Goal: Information Seeking & Learning: Understand process/instructions

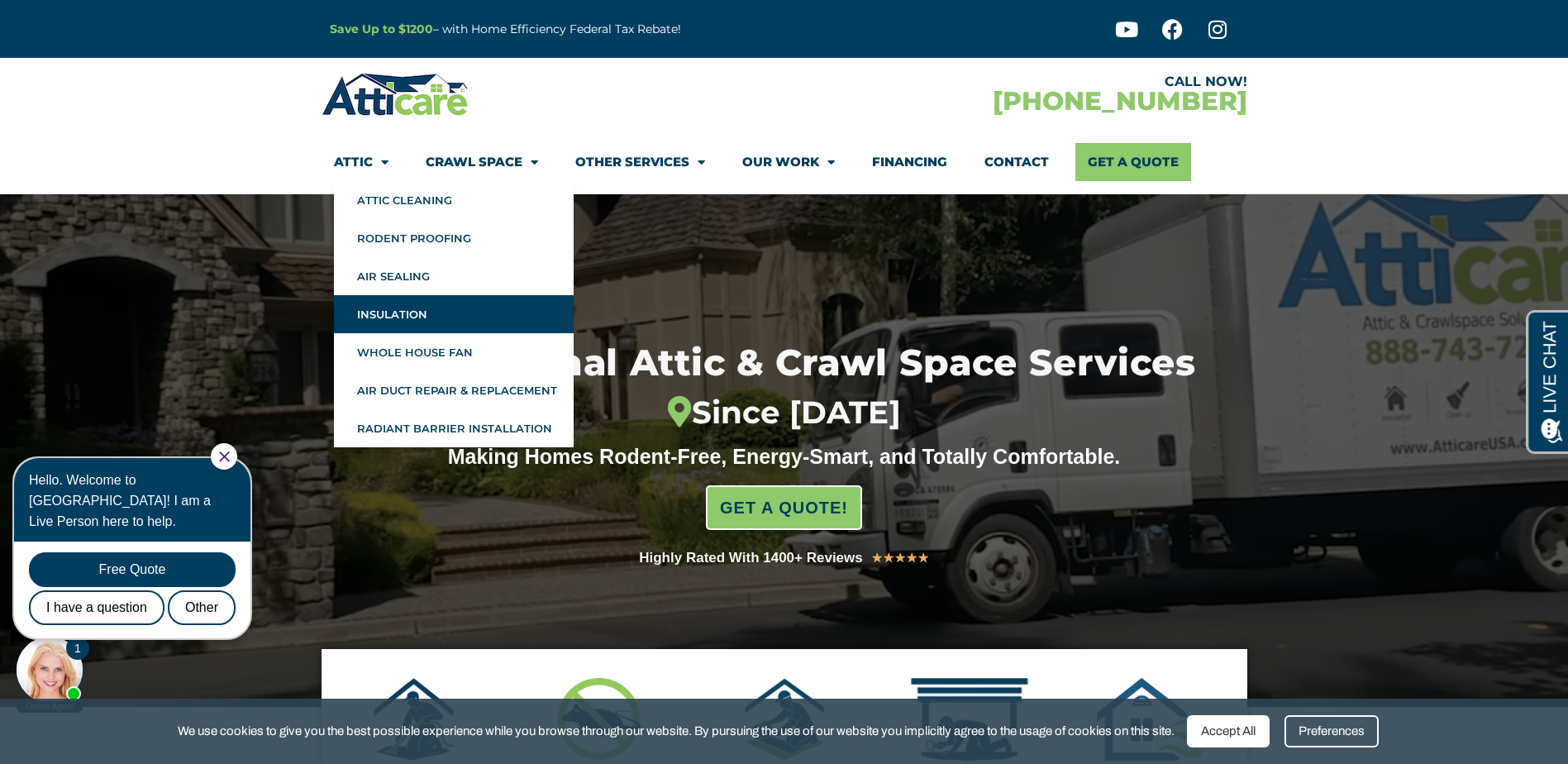
click at [382, 314] on link "Insulation" at bounding box center [454, 314] width 240 height 38
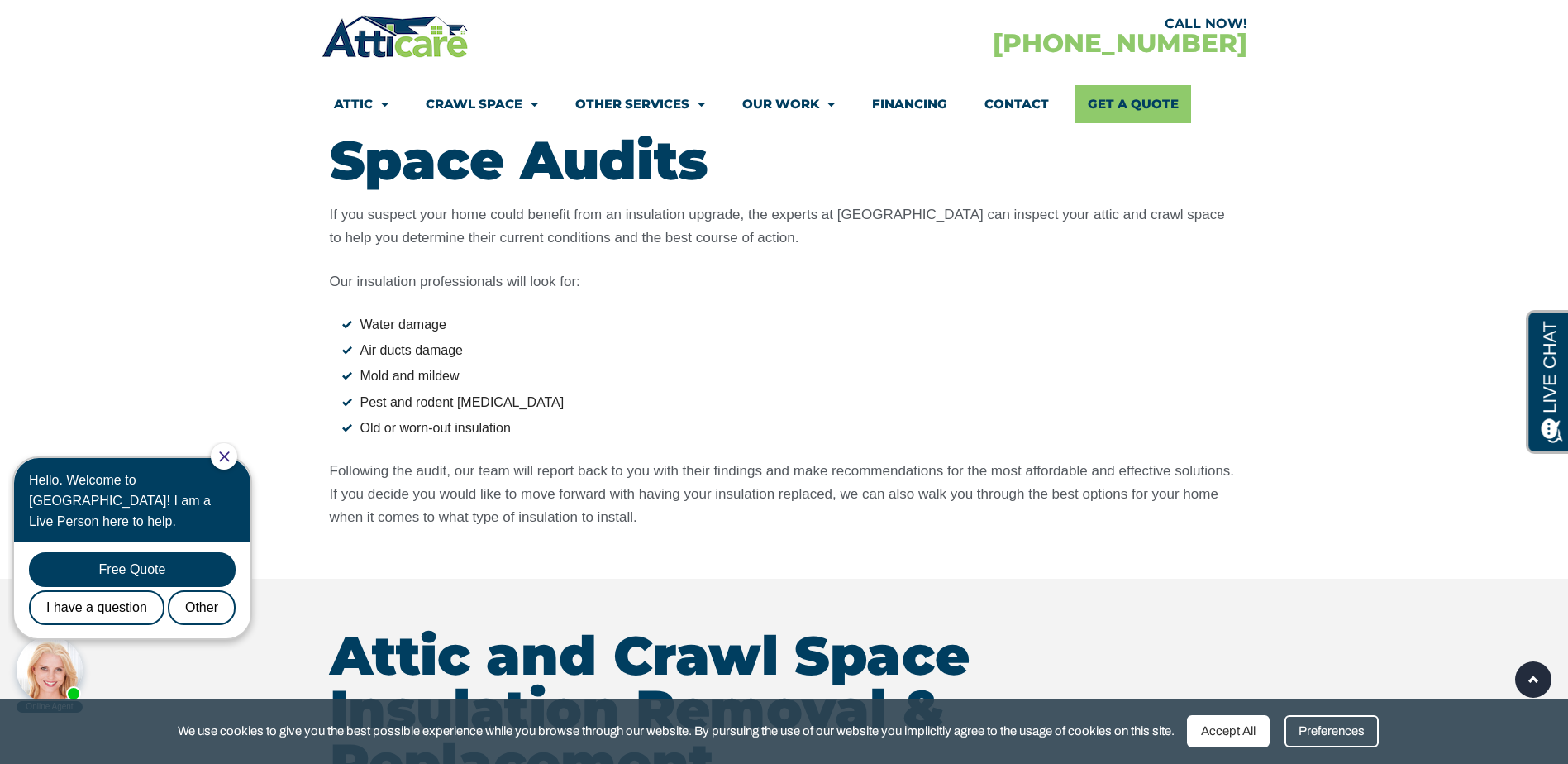
scroll to position [2094, 0]
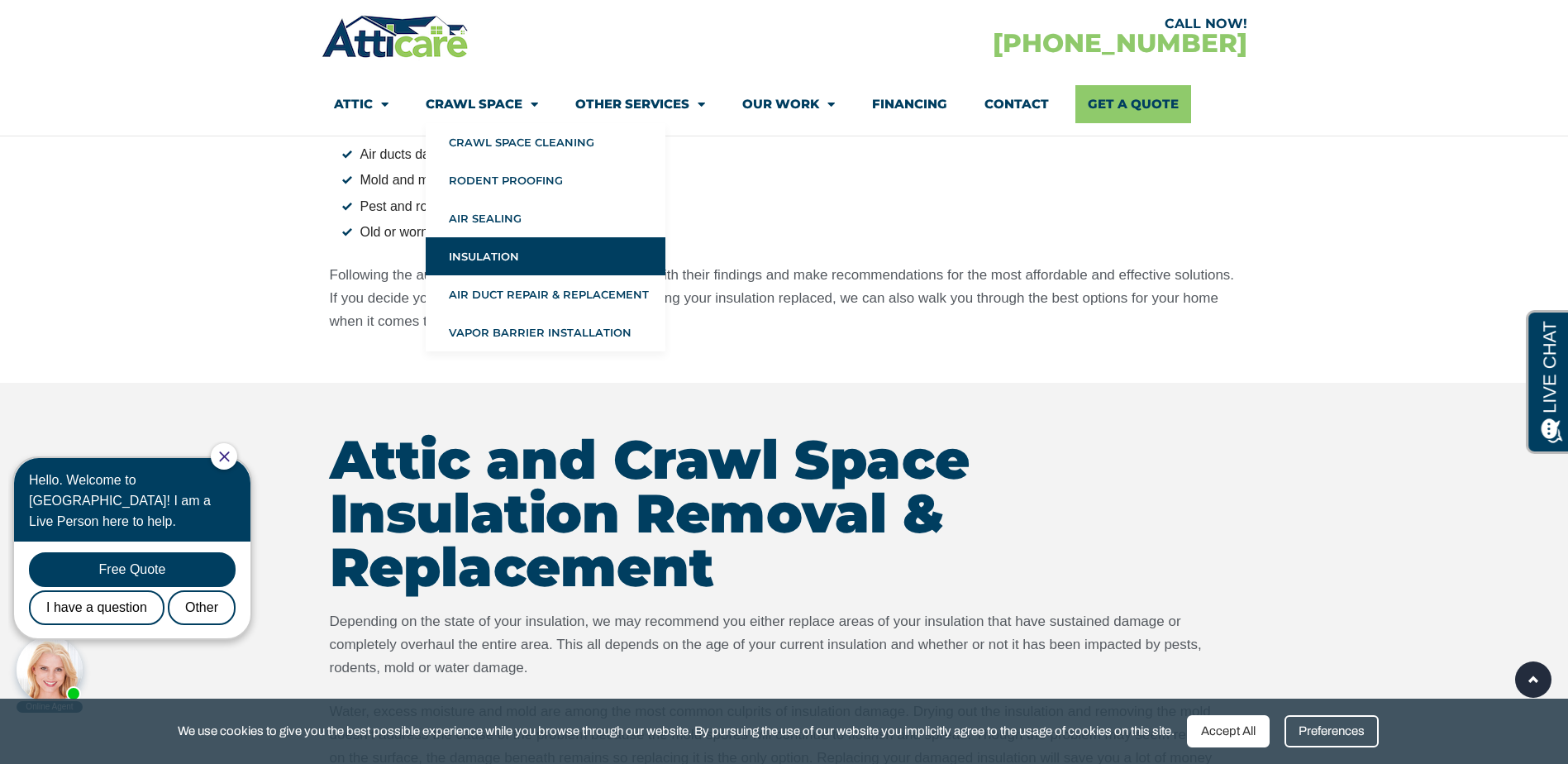
click at [625, 98] on link "Other Services" at bounding box center [641, 104] width 130 height 38
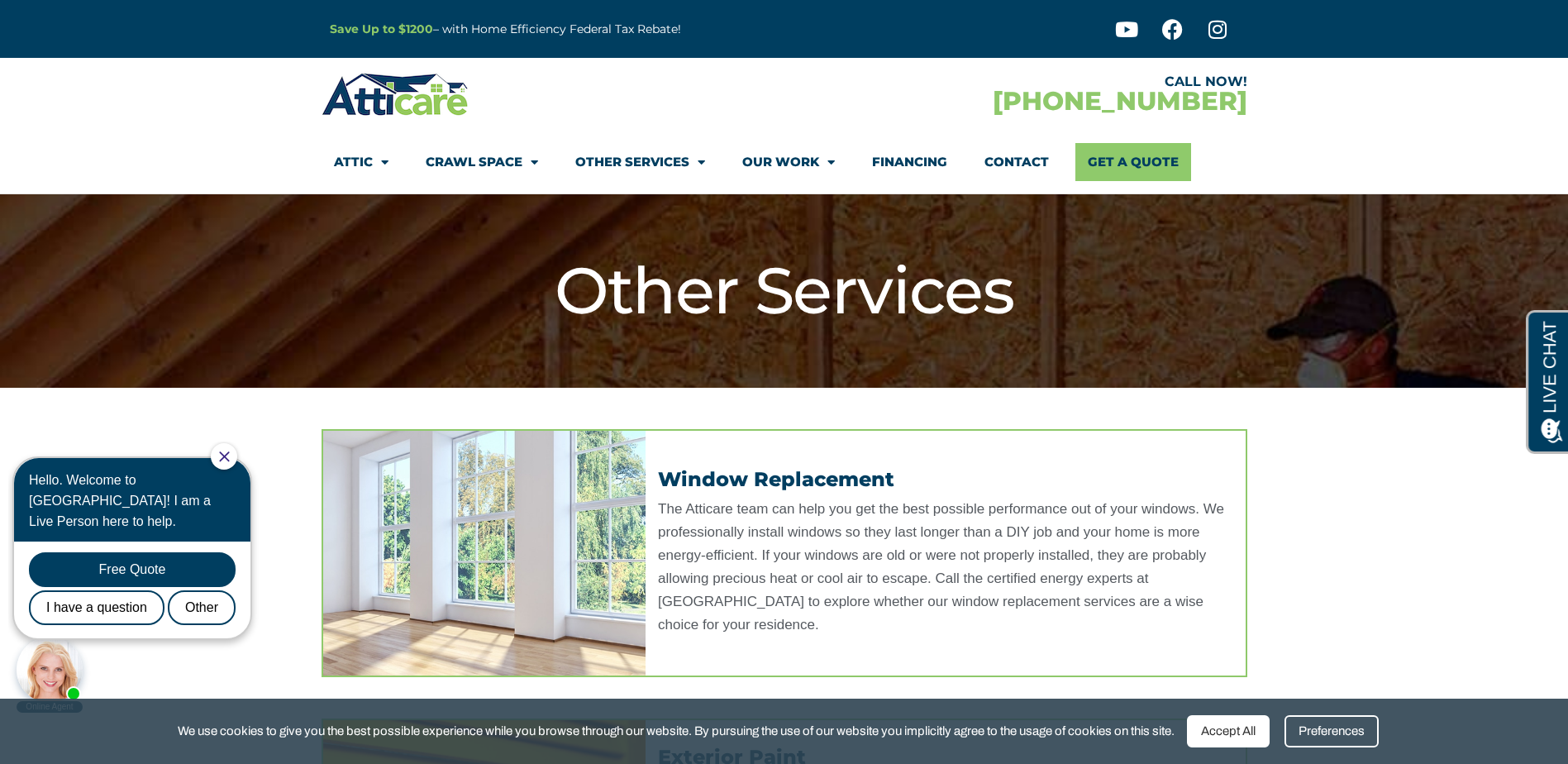
click at [777, 107] on div at bounding box center [553, 94] width 463 height 48
click at [772, 147] on link "Our Work" at bounding box center [788, 162] width 92 height 38
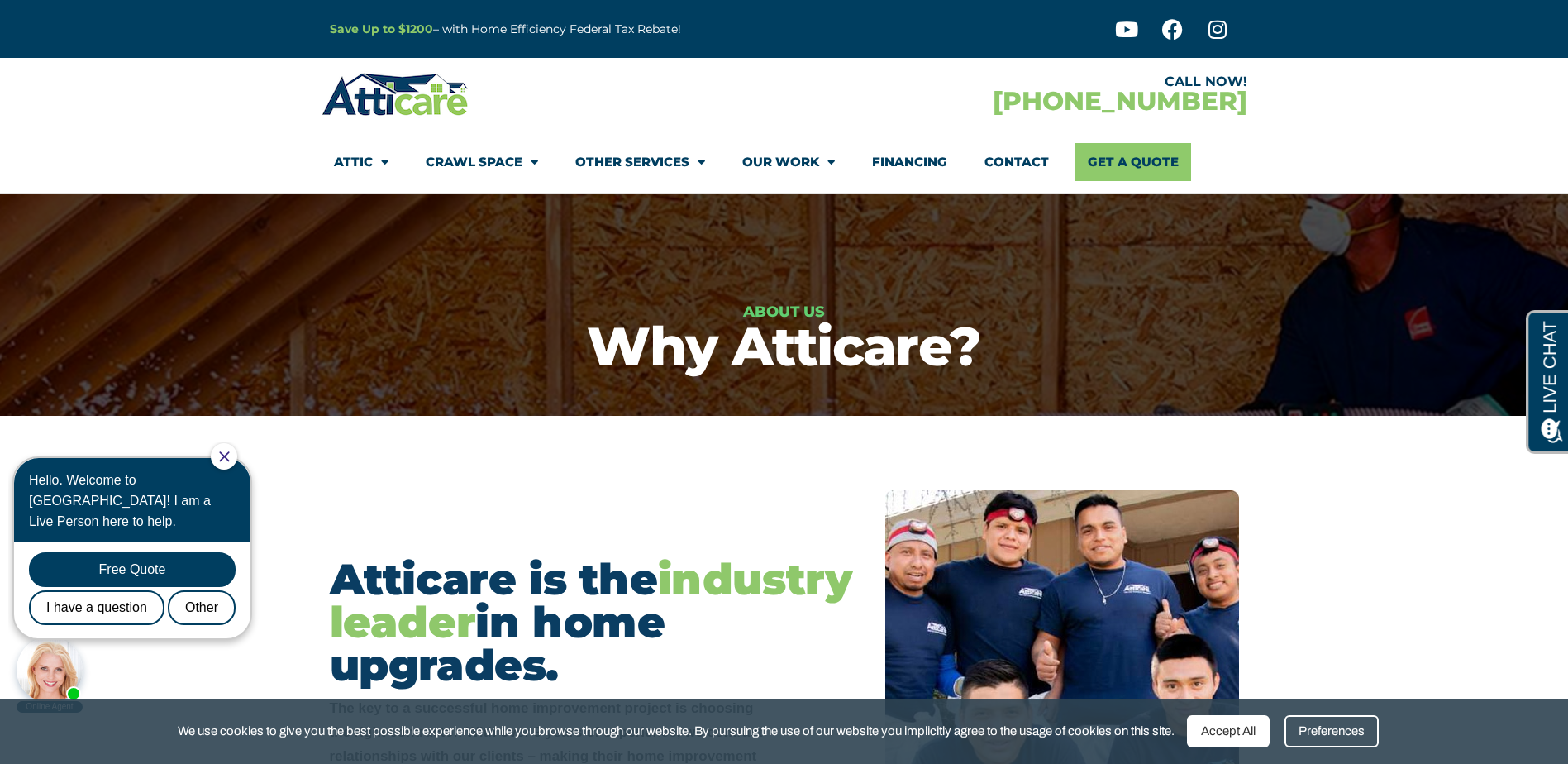
click at [912, 164] on link "Financing" at bounding box center [910, 162] width 76 height 38
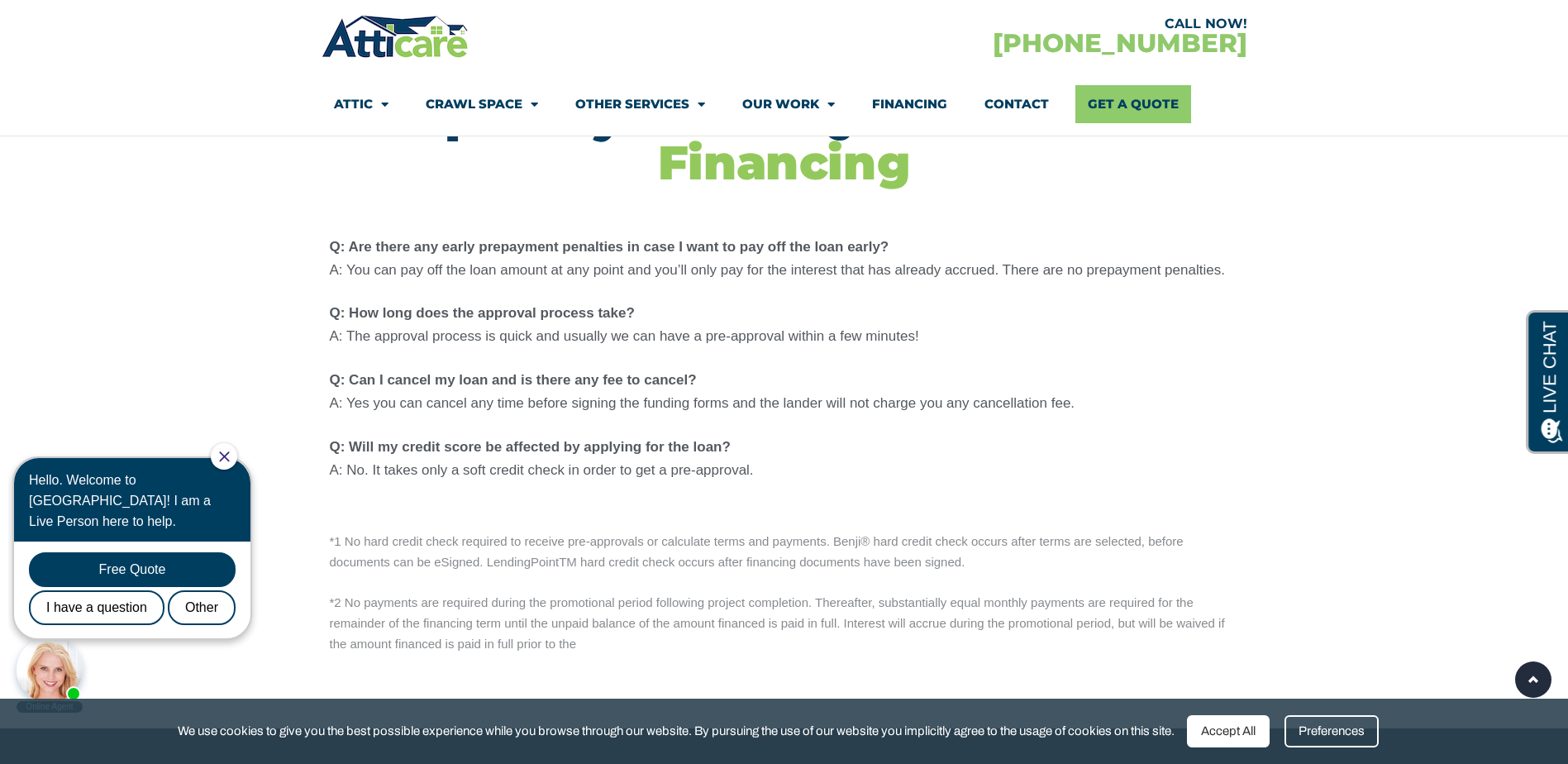
scroll to position [1874, 0]
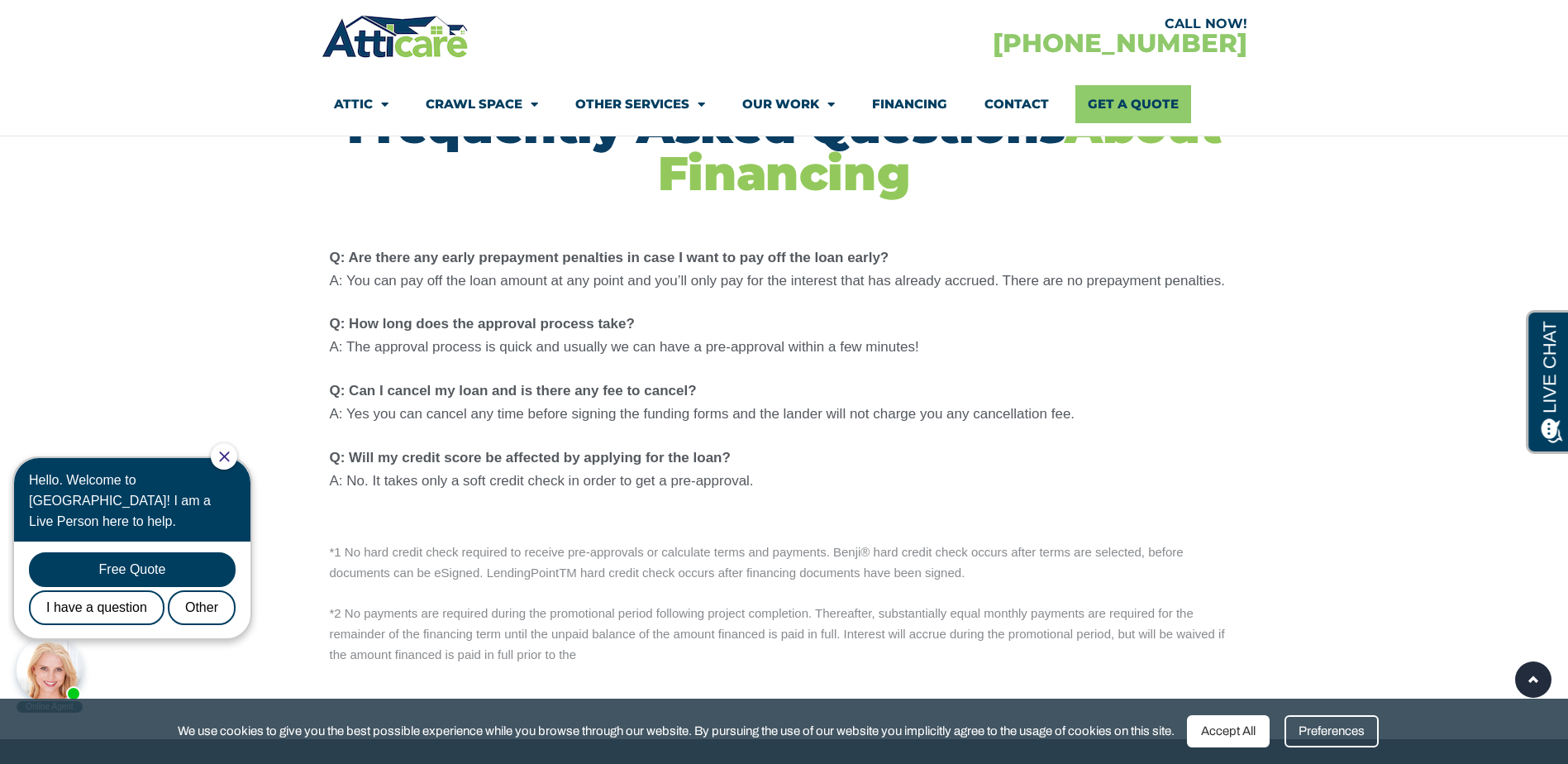
drag, startPoint x: 506, startPoint y: 231, endPoint x: 451, endPoint y: 301, distance: 89.0
click at [451, 301] on div "Q: Are there any early prepayment penalties in case I want to pay off the loan …" at bounding box center [784, 369] width 909 height 246
drag, startPoint x: 451, startPoint y: 301, endPoint x: 346, endPoint y: 109, distance: 218.8
click at [346, 109] on link "Attic" at bounding box center [361, 104] width 54 height 38
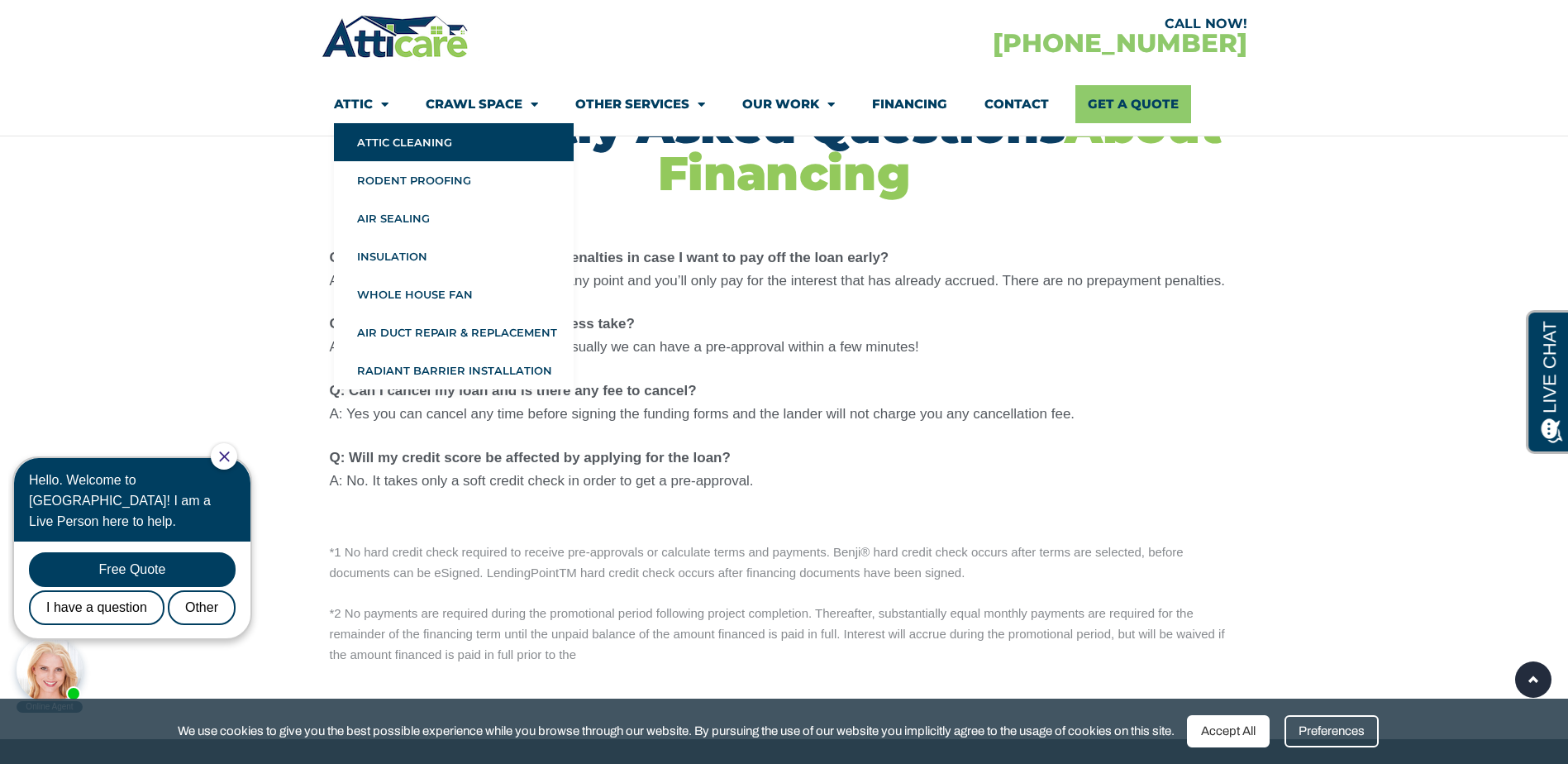
click at [402, 151] on link "Attic Cleaning" at bounding box center [454, 142] width 240 height 38
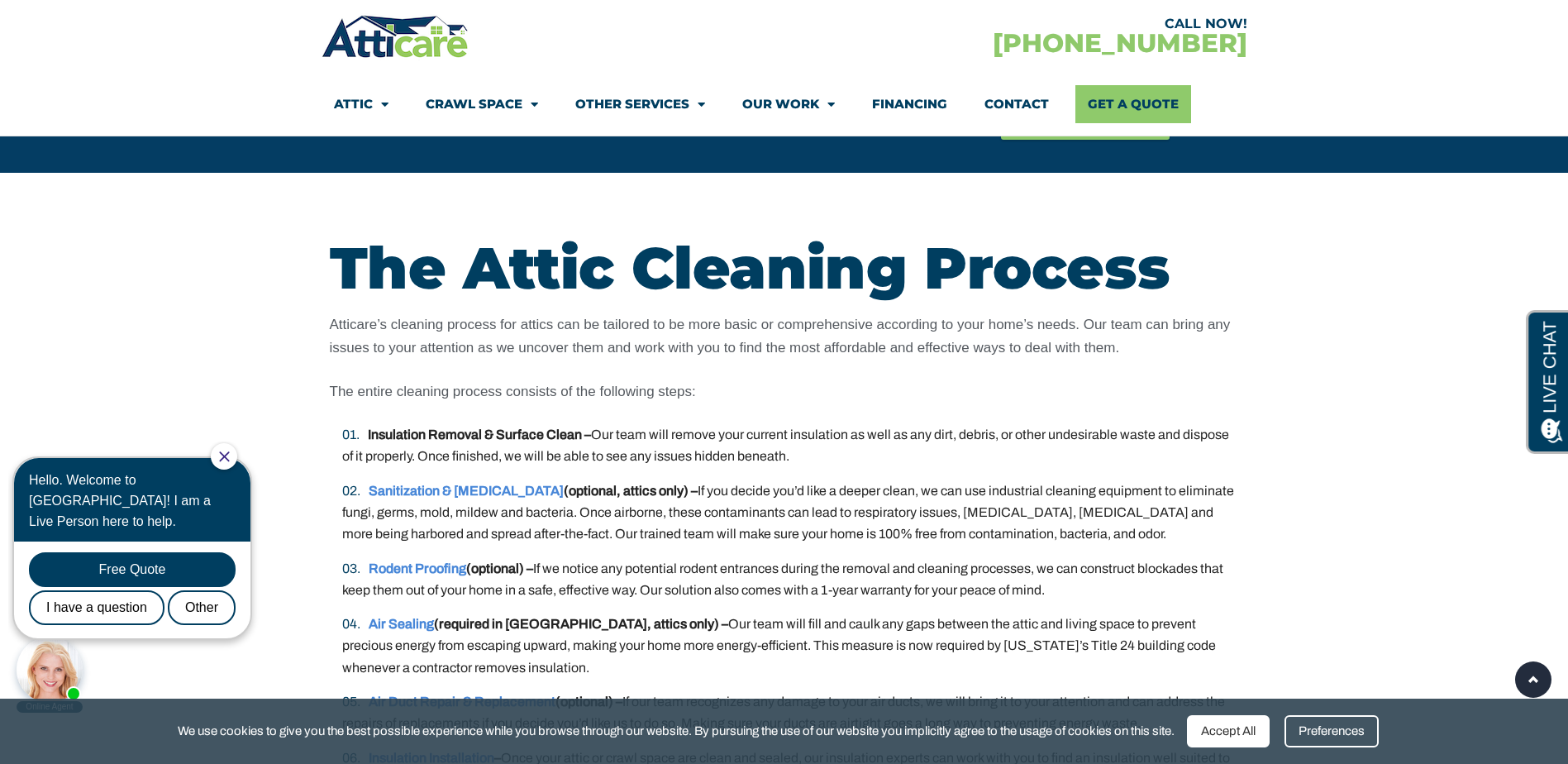
scroll to position [3085, 0]
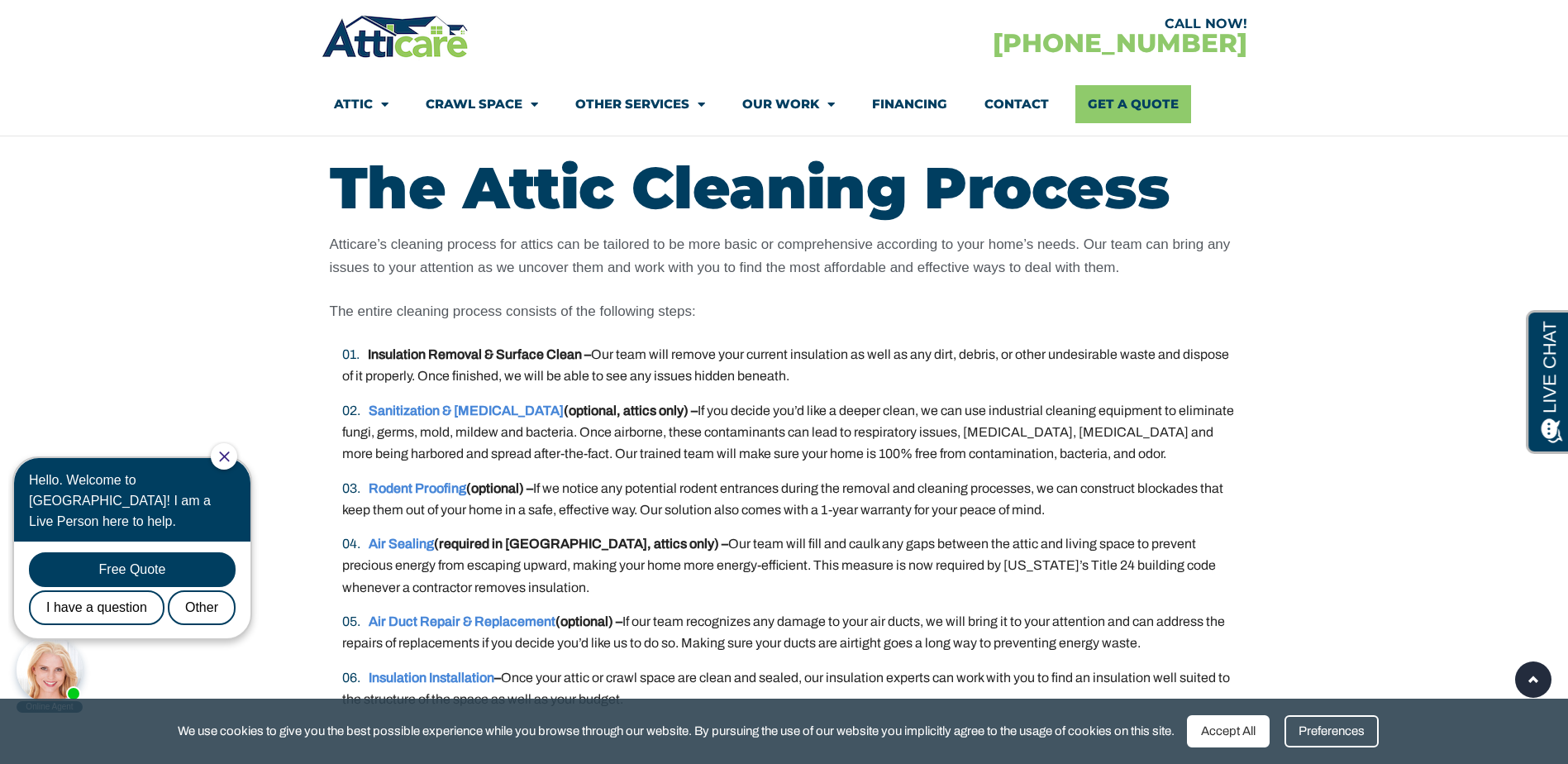
drag, startPoint x: 759, startPoint y: 318, endPoint x: 534, endPoint y: 203, distance: 252.7
click at [534, 203] on h2 "The Attic Cleaning Process" at bounding box center [784, 187] width 909 height 58
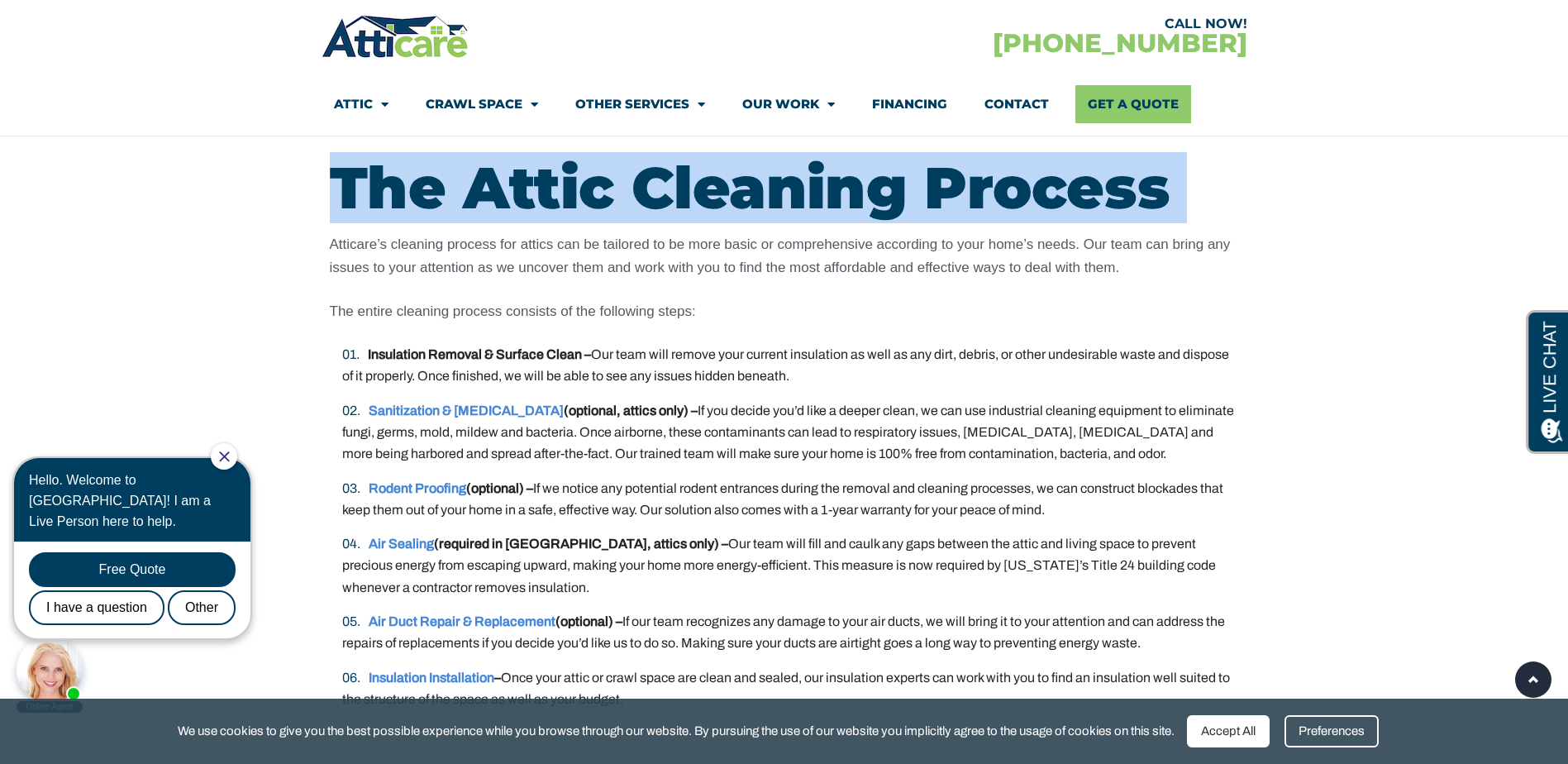
click at [534, 203] on h2 "The Attic Cleaning Process" at bounding box center [784, 187] width 909 height 58
copy div "The Attic Cleaning Process"
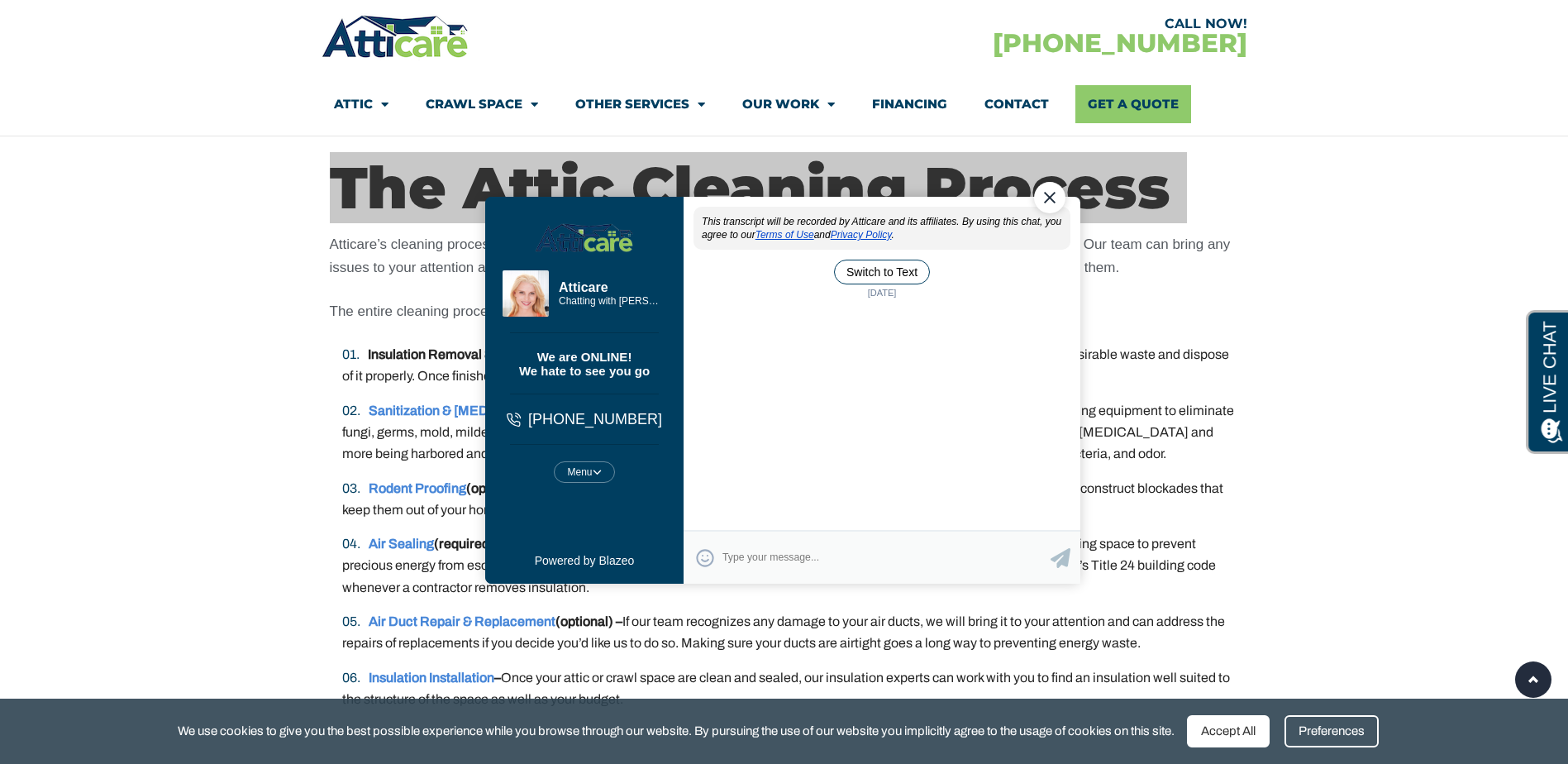
scroll to position [0, 0]
